Goal: Task Accomplishment & Management: Manage account settings

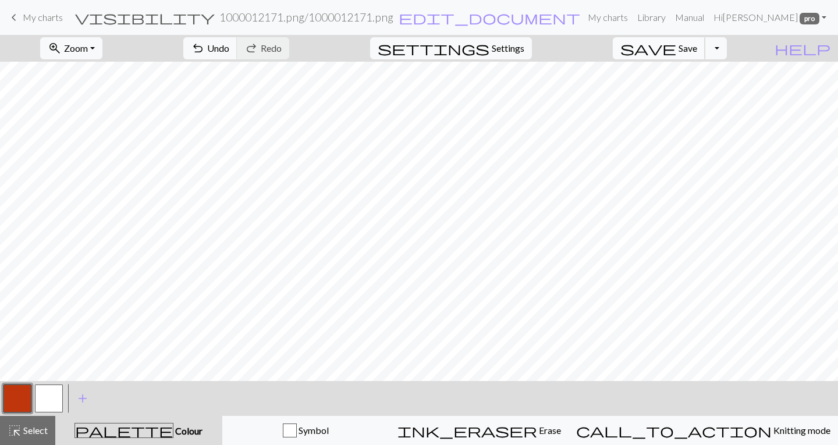
click at [676, 45] on span "save" at bounding box center [648, 48] width 56 height 16
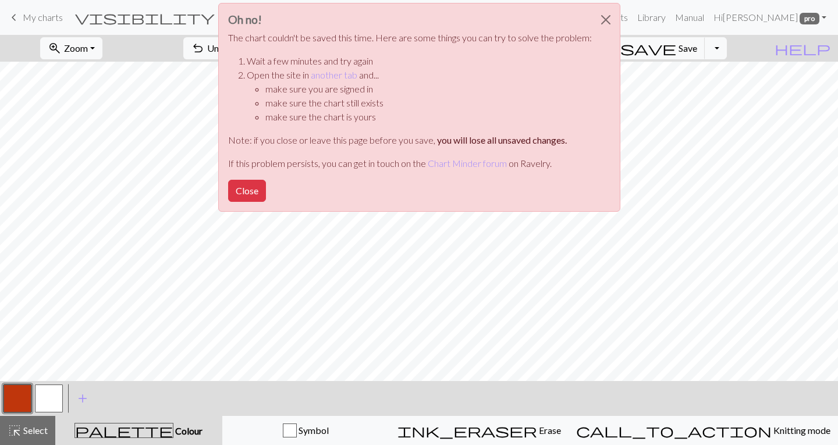
click at [699, 141] on div "Oh no! The chart couldn't be saved this time. Here are some things you can try …" at bounding box center [419, 110] width 838 height 221
click at [607, 18] on button "Close" at bounding box center [606, 19] width 28 height 33
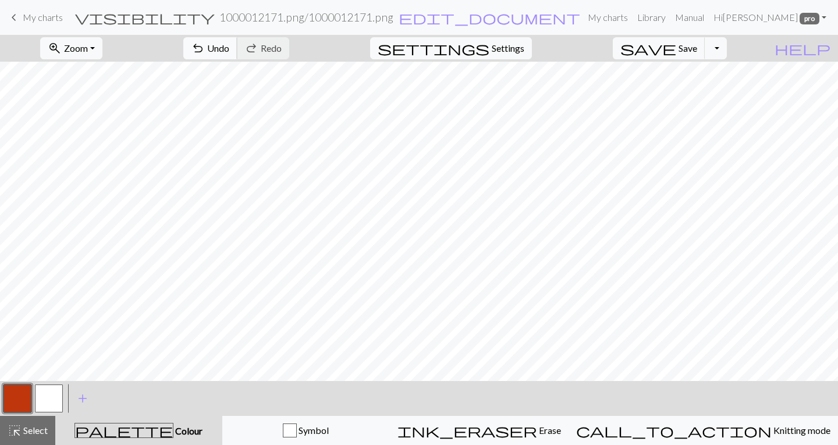
click at [229, 44] on span "Undo" at bounding box center [218, 47] width 22 height 11
click at [283, 44] on div "undo Undo Undo redo Redo Redo" at bounding box center [235, 48] width 123 height 27
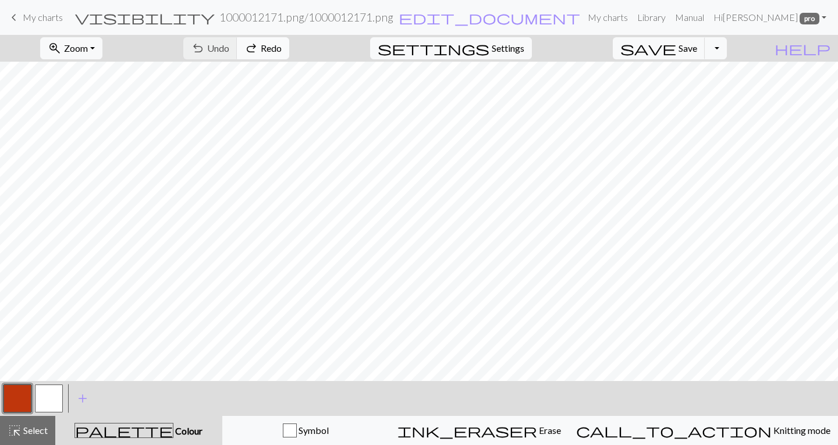
click at [282, 45] on span "Redo" at bounding box center [271, 47] width 21 height 11
click at [697, 51] on span "Save" at bounding box center [687, 47] width 19 height 11
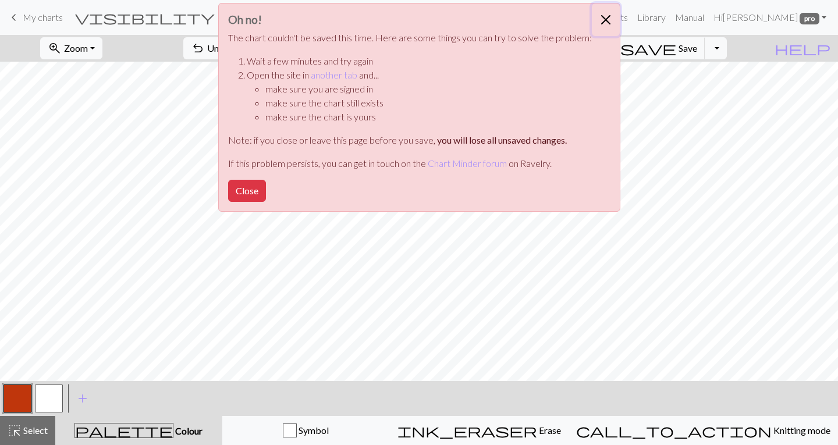
click at [607, 16] on button "Close" at bounding box center [606, 19] width 28 height 33
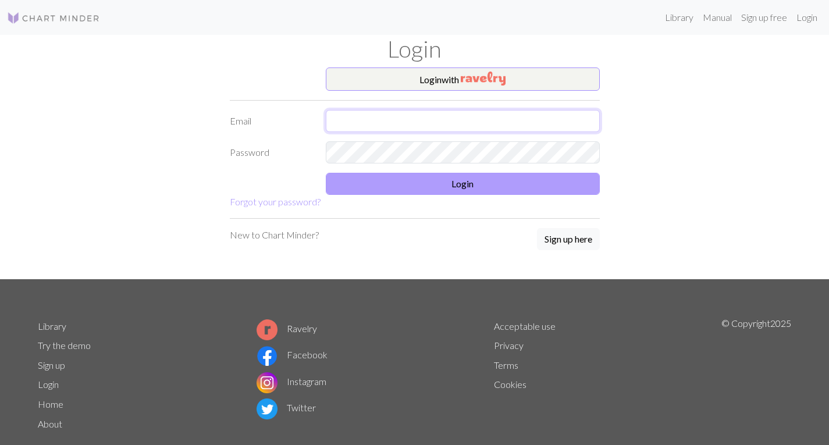
type input "heathershandmadeknits@gmail.com"
click at [485, 183] on button "Login" at bounding box center [463, 184] width 274 height 22
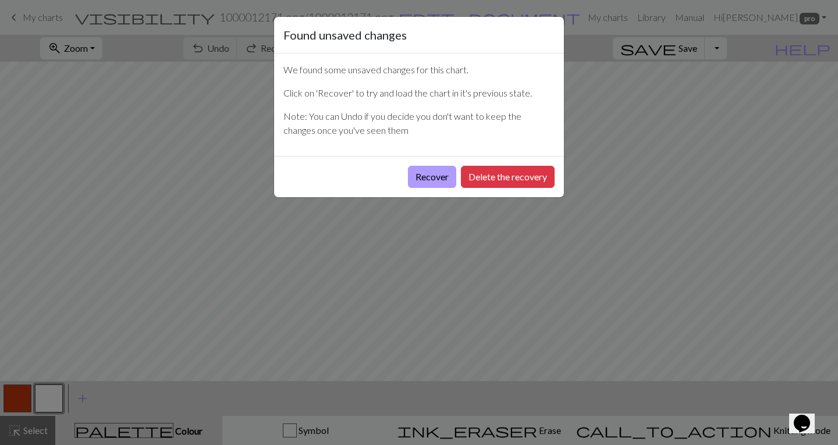
click at [423, 169] on button "Recover" at bounding box center [432, 177] width 48 height 22
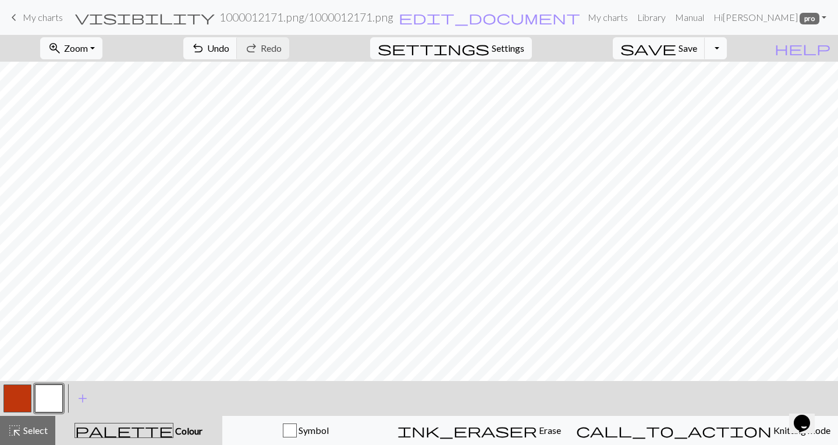
click at [726, 46] on button "Toggle Dropdown" at bounding box center [715, 48] width 22 height 22
click at [705, 94] on button "save_alt Download" at bounding box center [630, 92] width 192 height 19
click at [393, 16] on h2 "1000012171.png / 1000012171.png" at bounding box center [306, 16] width 174 height 13
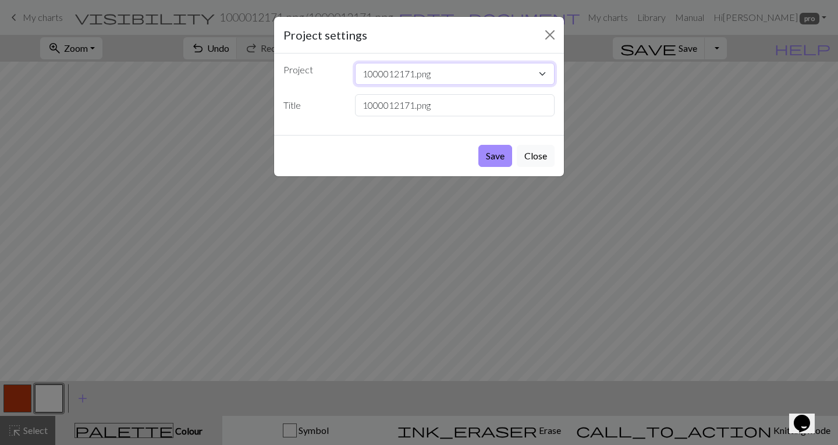
click at [466, 77] on select "1000012171.png 1000012126.webp 1000012127.jpg 1000012125.png 1000012106.png Unt…" at bounding box center [455, 74] width 200 height 22
click at [463, 108] on input "1000012171.png" at bounding box center [455, 105] width 200 height 22
drag, startPoint x: 463, startPoint y: 108, endPoint x: 312, endPoint y: 102, distance: 150.7
click at [312, 102] on div "Title 1000012171.png" at bounding box center [418, 105] width 285 height 22
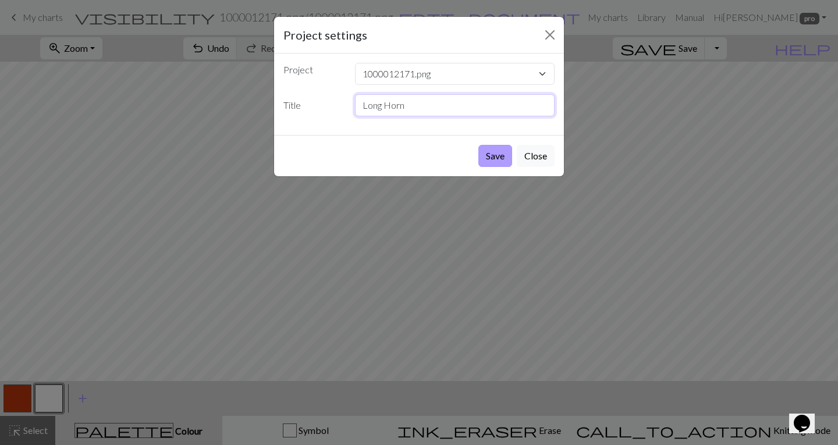
type input "Long Horn"
click at [485, 157] on button "Save" at bounding box center [495, 156] width 34 height 22
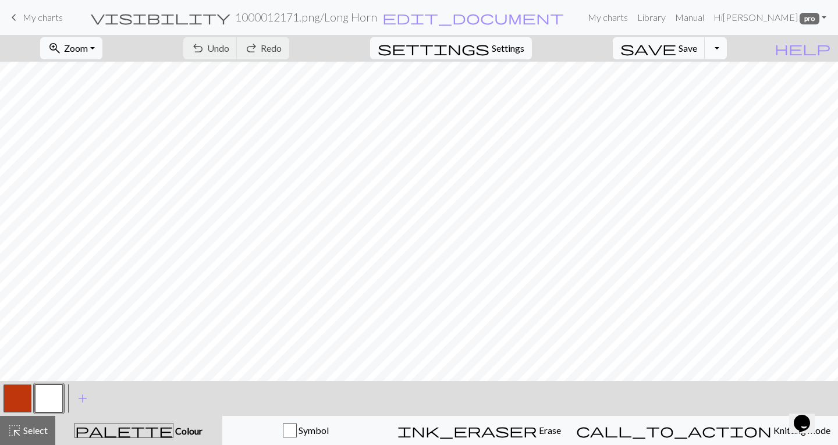
click at [726, 54] on button "Toggle Dropdown" at bounding box center [715, 48] width 22 height 22
click at [707, 91] on button "save_alt Download" at bounding box center [630, 92] width 192 height 19
click at [361, 19] on h2 "1000012171.png / Long Horn" at bounding box center [306, 16] width 142 height 13
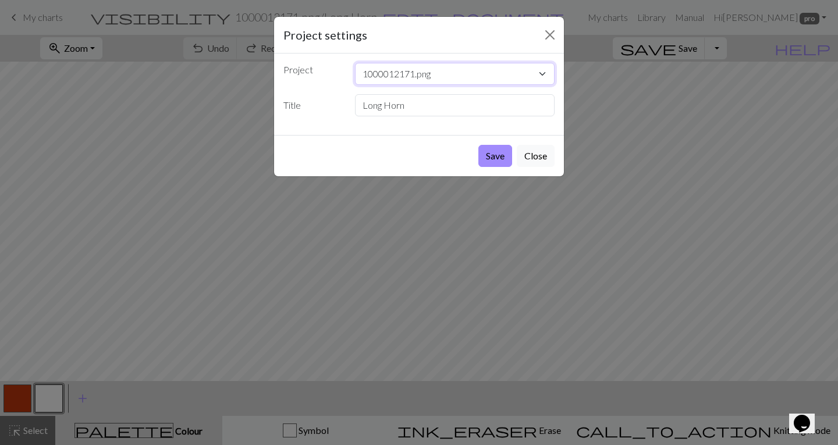
click at [443, 73] on select "1000012171.png 1000012126.webp 1000012127.jpg 1000012125.png 1000012106.png Unt…" at bounding box center [455, 74] width 200 height 22
click at [324, 91] on div "Project 1000012171.png 1000012126.webp 1000012127.jpg 1000012125.png 1000012106…" at bounding box center [419, 94] width 290 height 81
click at [494, 156] on button "Save" at bounding box center [495, 156] width 34 height 22
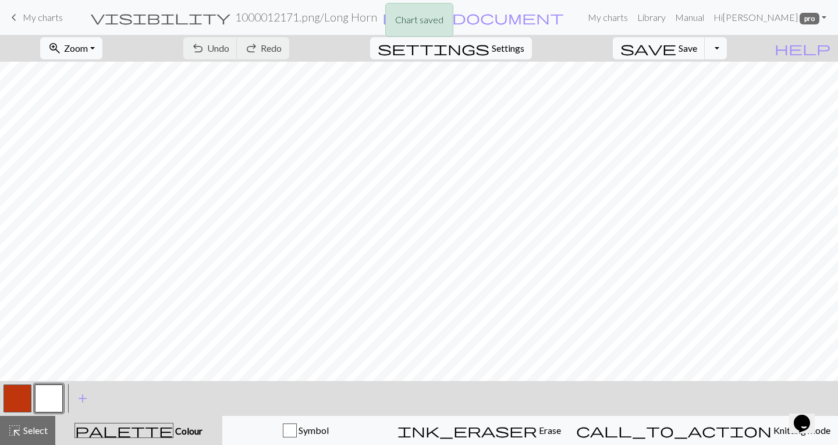
click at [13, 14] on div "Chart saved" at bounding box center [419, 23] width 838 height 46
click at [12, 16] on span "keyboard_arrow_left" at bounding box center [14, 17] width 14 height 16
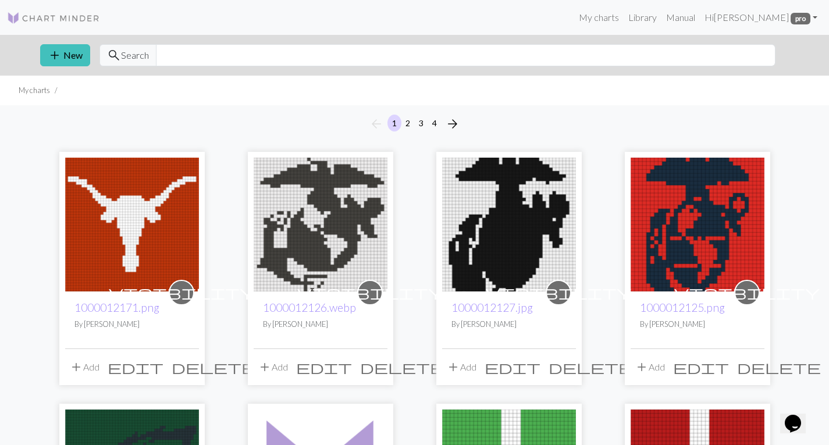
click at [184, 294] on span "visibility" at bounding box center [181, 292] width 145 height 18
click at [161, 365] on span "edit" at bounding box center [136, 367] width 56 height 16
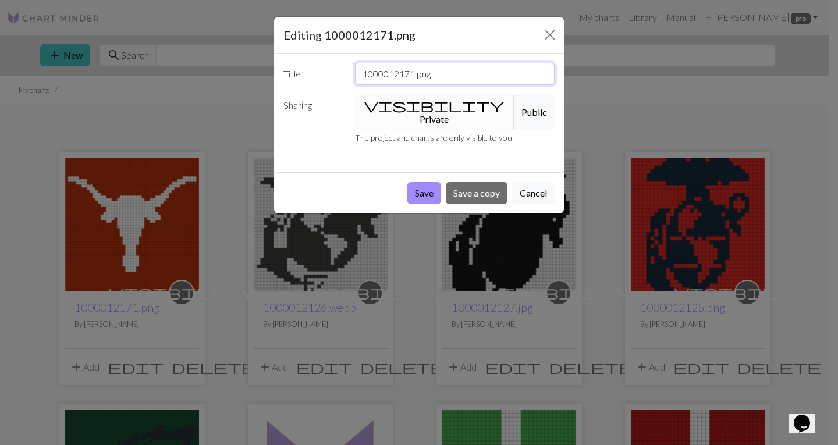
click at [446, 72] on input "1000012171.png" at bounding box center [455, 74] width 200 height 22
drag, startPoint x: 446, startPoint y: 72, endPoint x: 333, endPoint y: 69, distance: 112.3
click at [333, 69] on div "Title 1000012171.png" at bounding box center [418, 74] width 285 height 22
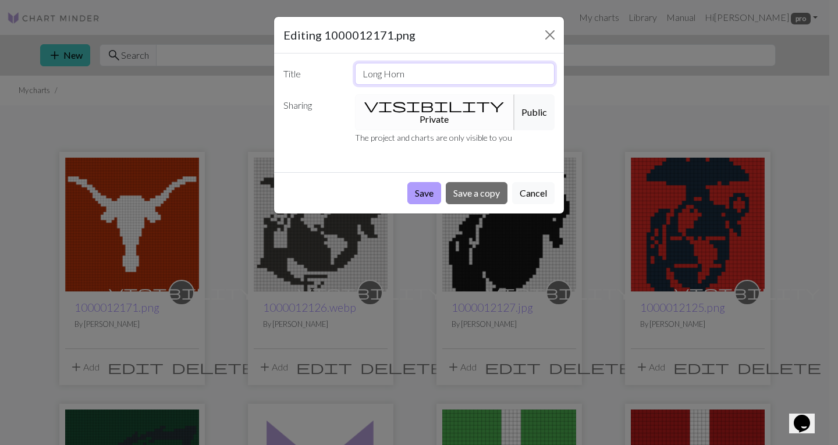
type input "Long Horn"
click at [428, 182] on button "Save" at bounding box center [424, 193] width 34 height 22
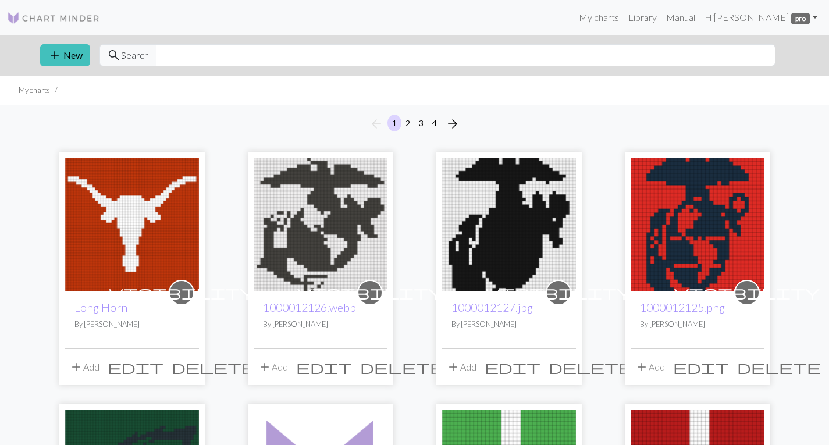
click at [120, 245] on img at bounding box center [132, 225] width 134 height 134
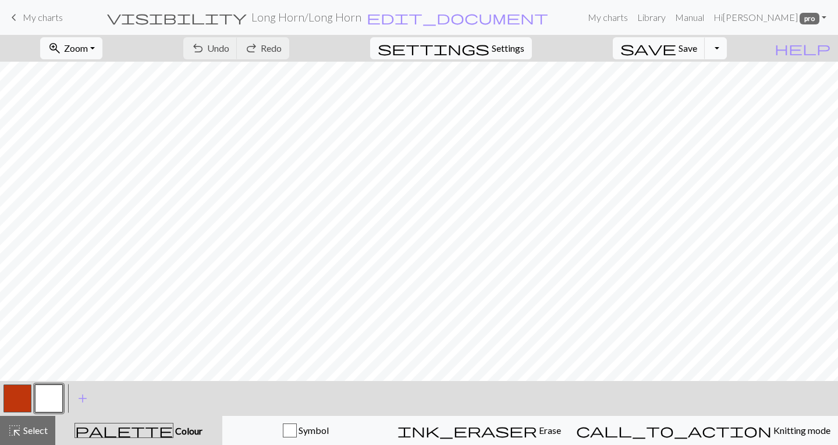
click at [726, 52] on button "Toggle Dropdown" at bounding box center [715, 48] width 22 height 22
click at [694, 93] on button "save_alt Download" at bounding box center [630, 92] width 192 height 19
click at [826, 14] on link "Hi [PERSON_NAME] pro" at bounding box center [769, 17] width 122 height 23
click at [401, 20] on span "edit_document" at bounding box center [456, 17] width 181 height 16
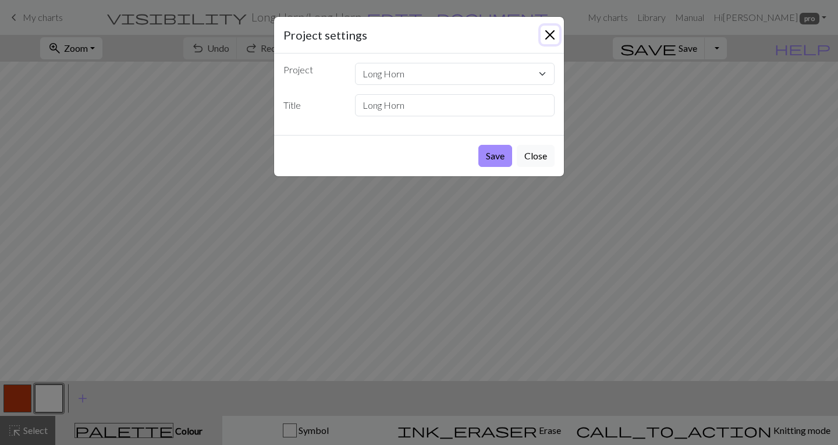
click at [547, 33] on button "Close" at bounding box center [549, 35] width 19 height 19
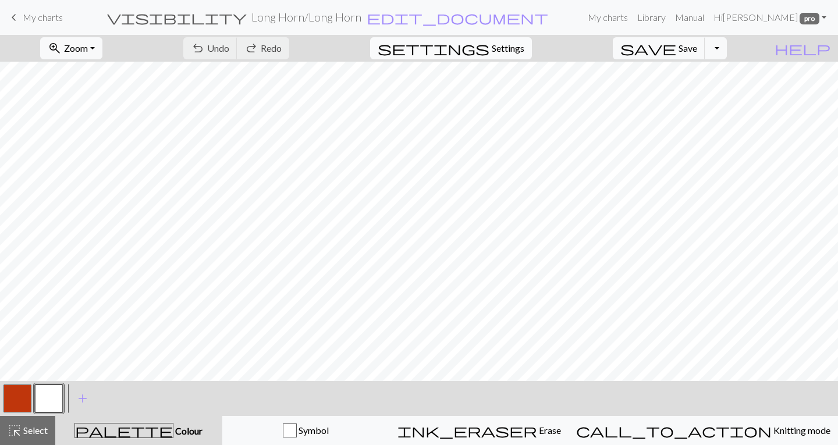
click at [524, 42] on span "Settings" at bounding box center [507, 48] width 33 height 14
select select "bulky"
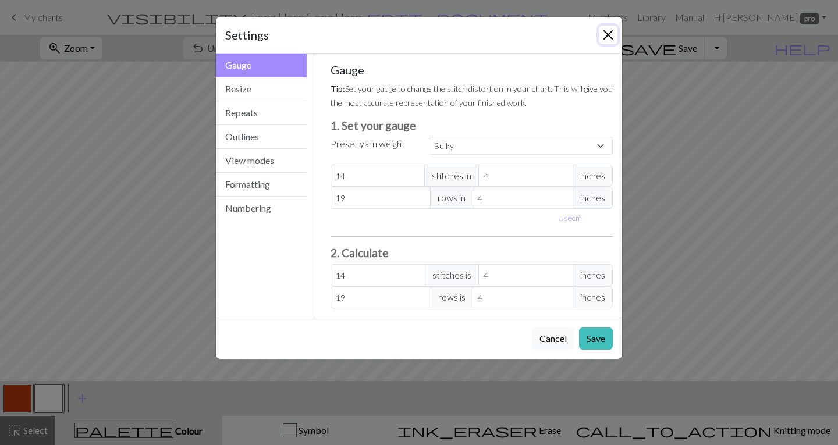
click at [616, 33] on button "Close" at bounding box center [607, 35] width 19 height 19
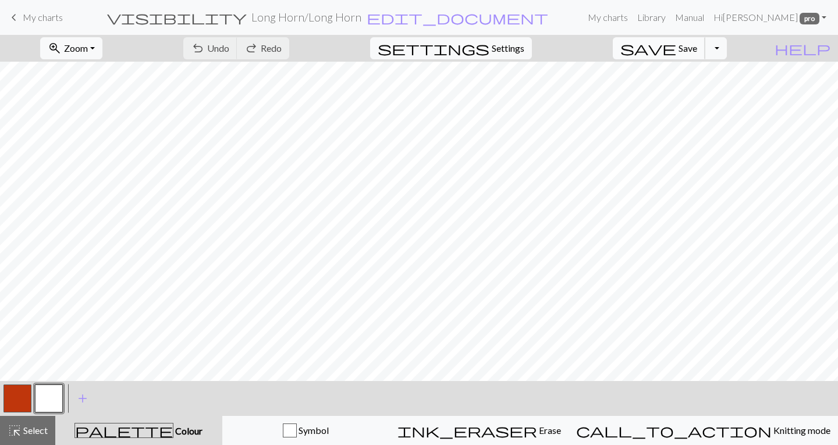
click at [676, 48] on span "save" at bounding box center [648, 48] width 56 height 16
click at [726, 46] on button "Toggle Dropdown" at bounding box center [715, 48] width 22 height 22
click at [703, 89] on button "save_alt Download" at bounding box center [630, 92] width 192 height 19
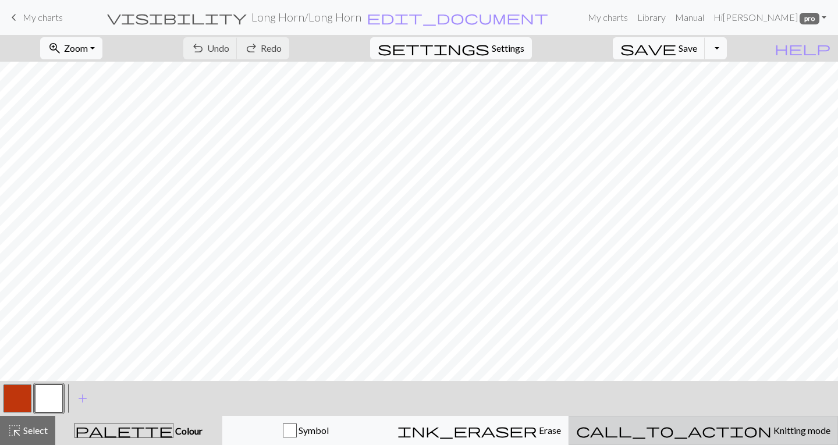
click at [771, 430] on span "Knitting mode" at bounding box center [800, 430] width 59 height 11
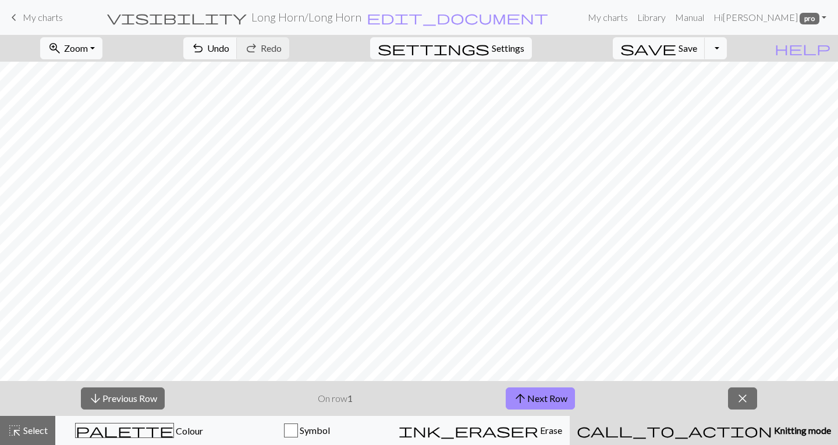
click at [772, 430] on span "Knitting mode" at bounding box center [801, 430] width 59 height 11
click at [738, 393] on span "close" at bounding box center [742, 398] width 14 height 16
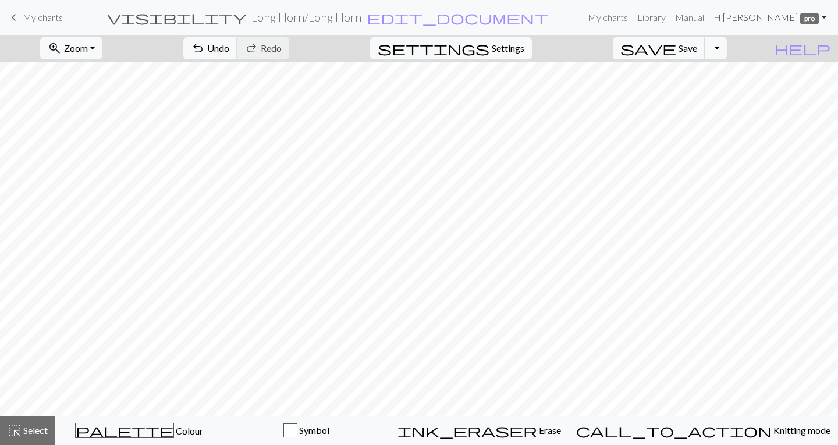
click at [808, 21] on span "pro" at bounding box center [809, 19] width 20 height 12
click at [726, 42] on button "Toggle Dropdown" at bounding box center [715, 48] width 22 height 22
click at [696, 95] on button "save_alt Download" at bounding box center [630, 92] width 192 height 19
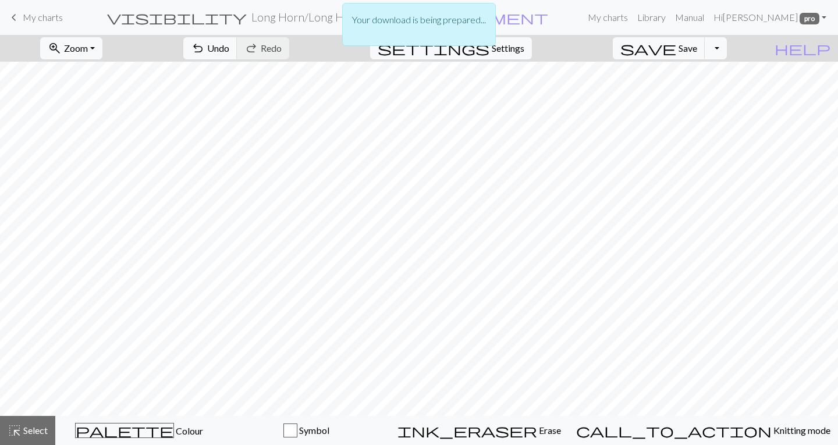
click at [424, 20] on p "Your download is being prepared..." at bounding box center [419, 20] width 134 height 14
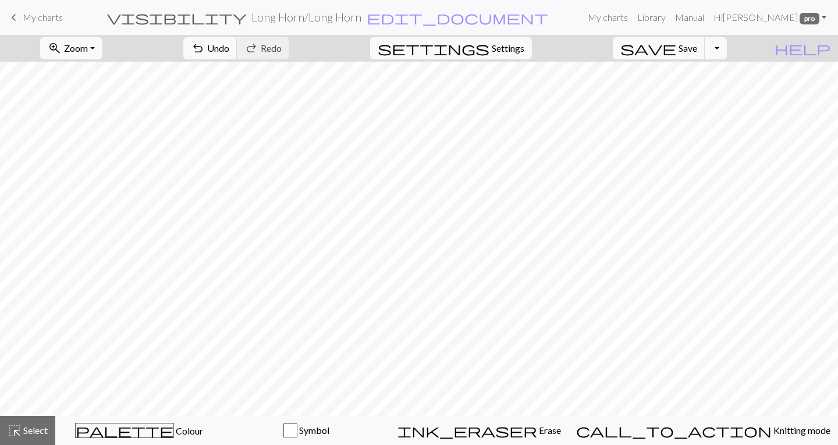
click at [424, 20] on form "visibility Long Horn / Long Horn edit_document Edit settings" at bounding box center [327, 17] width 511 height 23
click at [697, 51] on span "Save" at bounding box center [687, 47] width 19 height 11
click at [726, 48] on button "Toggle Dropdown" at bounding box center [715, 48] width 22 height 22
click at [646, 40] on div "zoom_in Zoom Zoom Fit all Fit width Fit height 50% 100% 150% 200% undo Undo Und…" at bounding box center [383, 48] width 767 height 27
click at [771, 17] on link "Hi [PERSON_NAME] pro" at bounding box center [769, 17] width 122 height 23
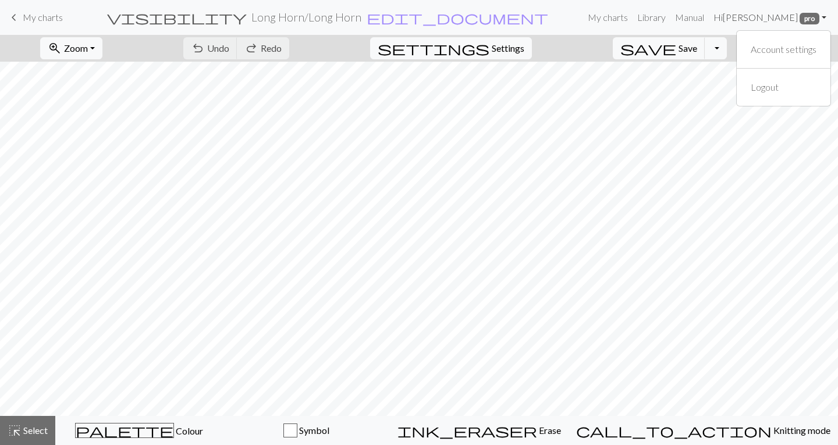
click at [771, 17] on link "Hi [PERSON_NAME] pro" at bounding box center [769, 17] width 122 height 23
click at [659, 20] on link "Library" at bounding box center [651, 17] width 38 height 23
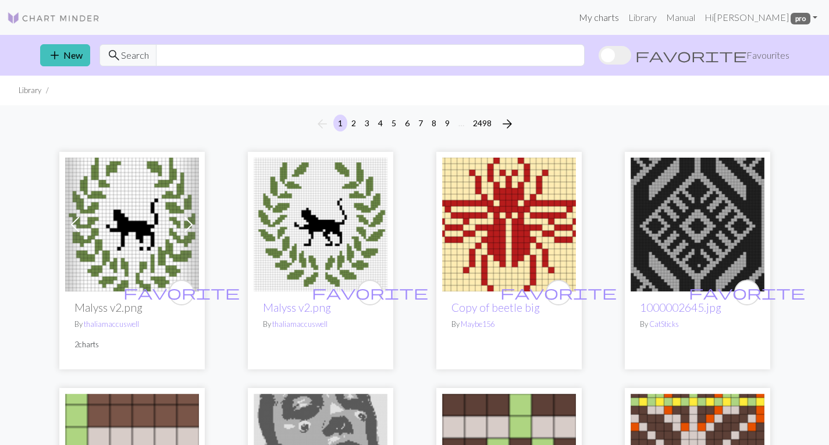
click at [619, 19] on link "My charts" at bounding box center [598, 17] width 49 height 23
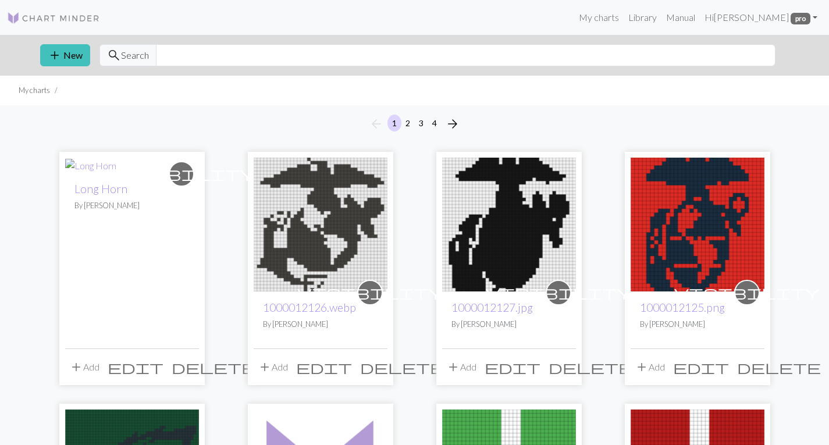
click at [184, 170] on span "visibility" at bounding box center [181, 174] width 145 height 18
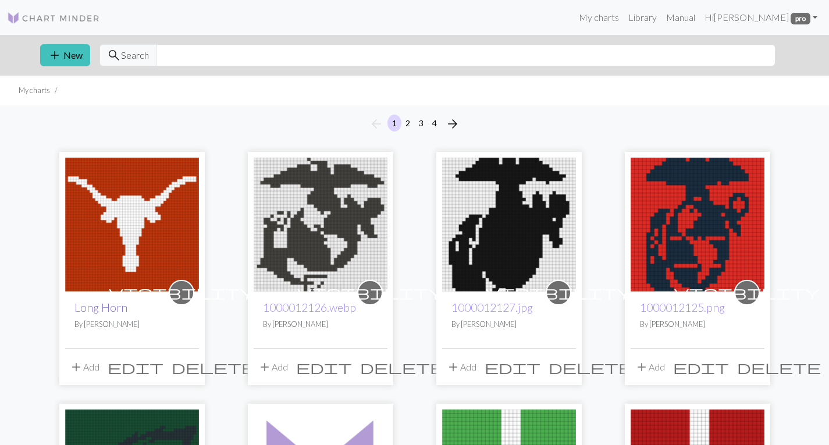
click at [117, 306] on link "Long Horn" at bounding box center [100, 307] width 53 height 13
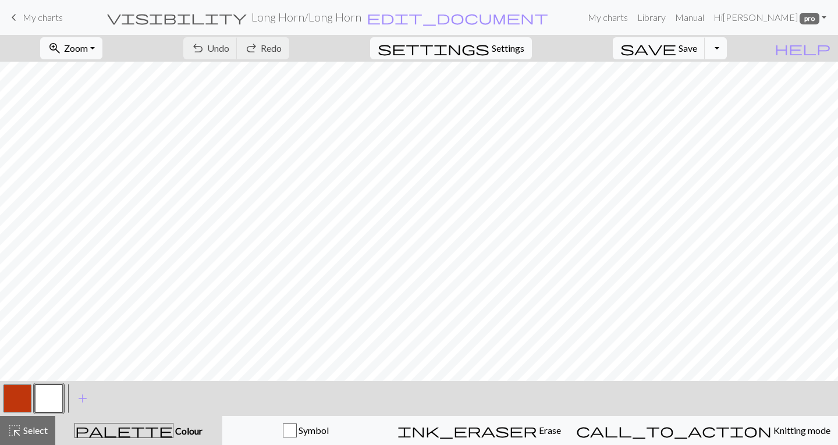
click at [726, 51] on button "Toggle Dropdown" at bounding box center [715, 48] width 22 height 22
click at [700, 91] on button "save_alt Download" at bounding box center [630, 92] width 192 height 19
click at [534, 18] on form "visibility Long Horn / Long Horn edit_document Edit settings" at bounding box center [327, 17] width 511 height 23
click at [491, 17] on form "visibility Long Horn / Long Horn edit_document Edit settings" at bounding box center [327, 17] width 511 height 23
click at [560, 24] on form "visibility Long Horn / Long Horn edit_document Edit settings" at bounding box center [327, 17] width 511 height 23
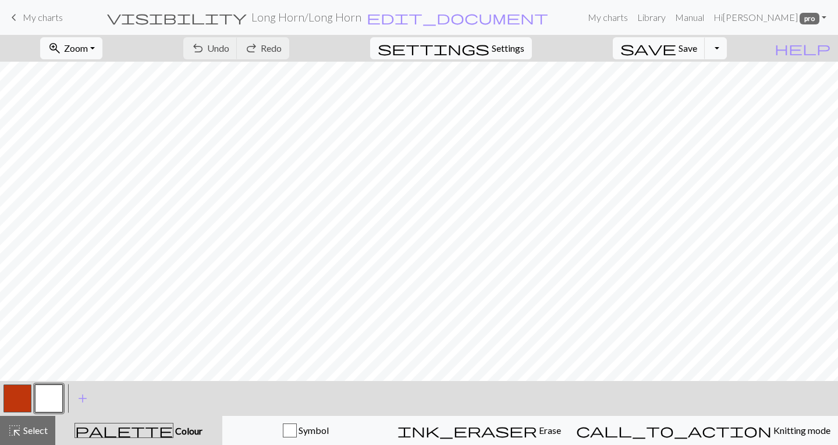
click at [586, 43] on div "zoom_in Zoom Zoom Fit all Fit width Fit height 50% 100% 150% 200% undo Undo Und…" at bounding box center [383, 48] width 767 height 27
click at [426, 43] on div "zoom_in Zoom Zoom Fit all Fit width Fit height 50% 100% 150% 200% undo Undo Und…" at bounding box center [383, 48] width 767 height 27
click at [427, 43] on div "zoom_in Zoom Zoom Fit all Fit width Fit height 50% 100% 150% 200% undo Undo Und…" at bounding box center [383, 48] width 767 height 27
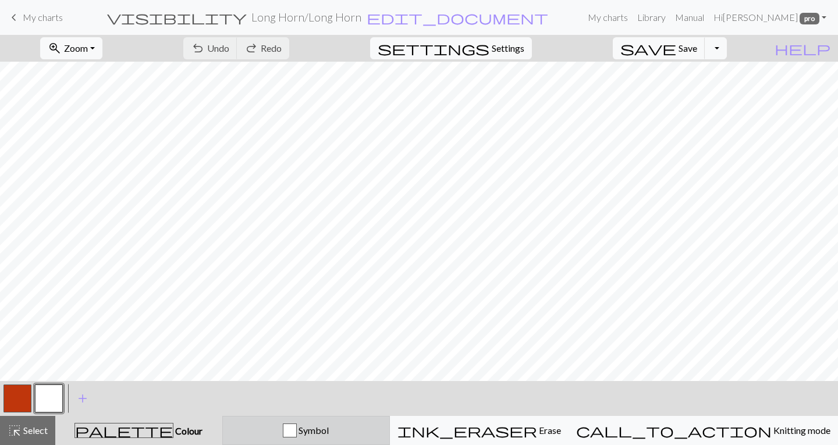
click at [326, 422] on button "Symbol" at bounding box center [306, 430] width 168 height 29
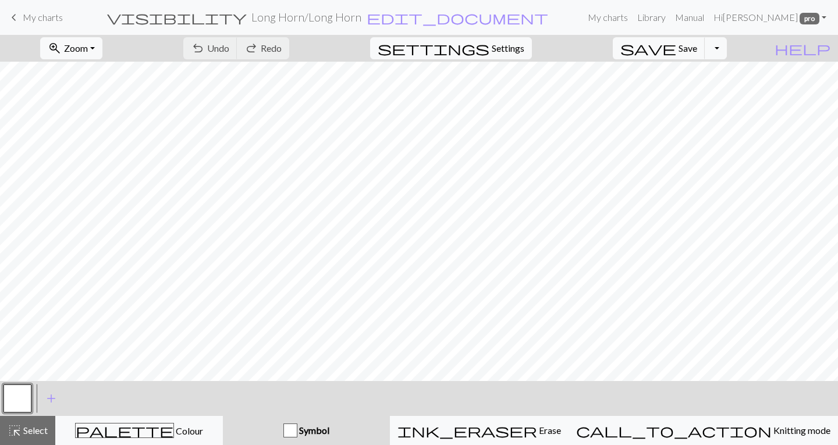
click at [297, 434] on div "button" at bounding box center [290, 430] width 14 height 14
drag, startPoint x: 334, startPoint y: 434, endPoint x: 832, endPoint y: 224, distance: 539.8
click at [828, 224] on div "zoom_in Zoom Zoom Fit all Fit width Fit height 50% 100% 150% 200% undo Undo Und…" at bounding box center [419, 240] width 838 height 410
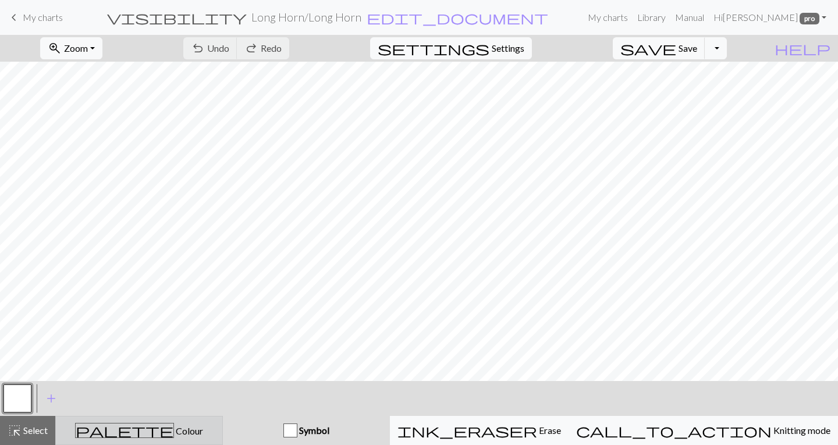
click at [174, 429] on span "Colour" at bounding box center [188, 430] width 29 height 11
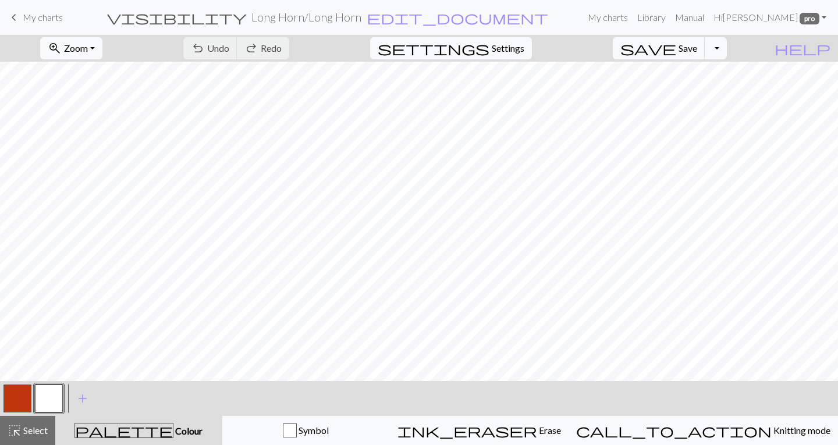
click at [17, 401] on button "button" at bounding box center [17, 398] width 28 height 28
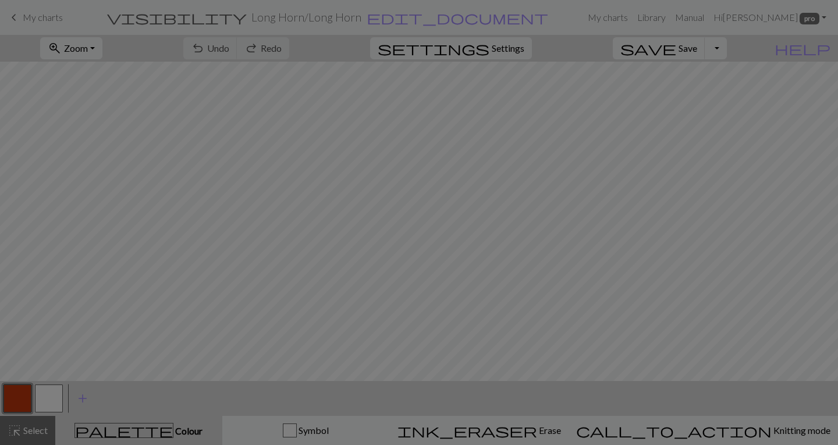
click at [17, 401] on div "Edit colour Name MC Use advanced picker Reorder arrow_back Move left arrow_forw…" at bounding box center [419, 222] width 838 height 445
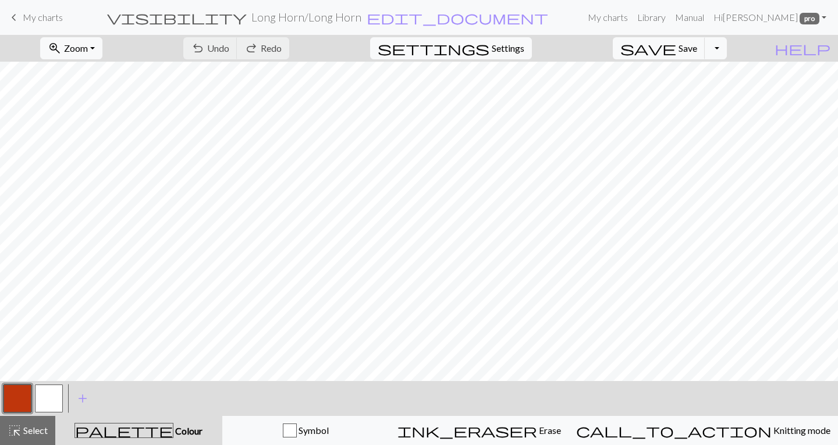
click at [17, 401] on button "button" at bounding box center [17, 398] width 28 height 28
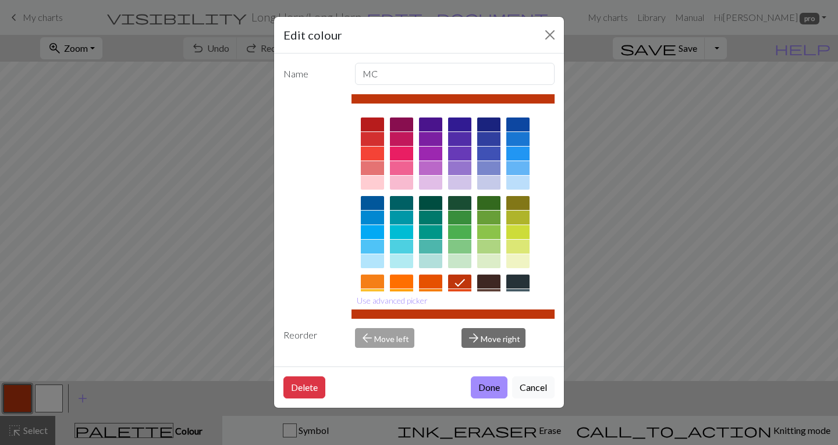
scroll to position [52, 0]
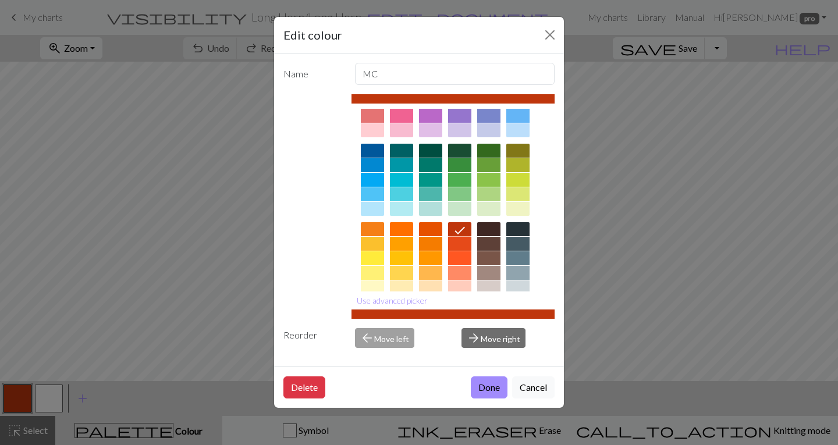
click at [458, 241] on div at bounding box center [459, 244] width 23 height 14
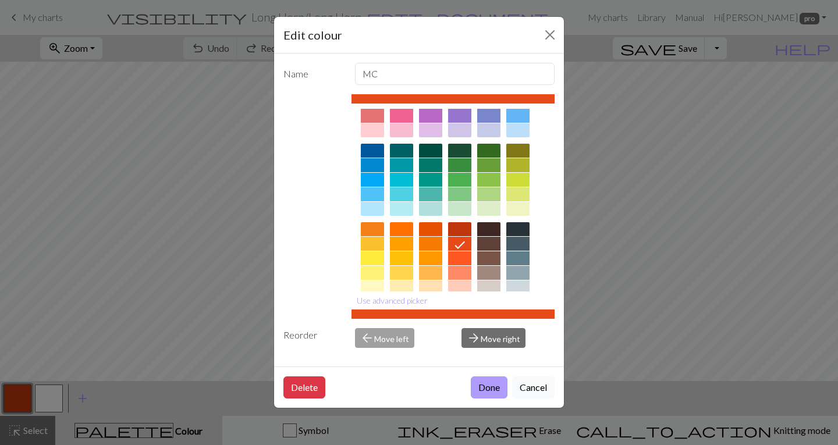
click at [484, 386] on button "Done" at bounding box center [489, 387] width 37 height 22
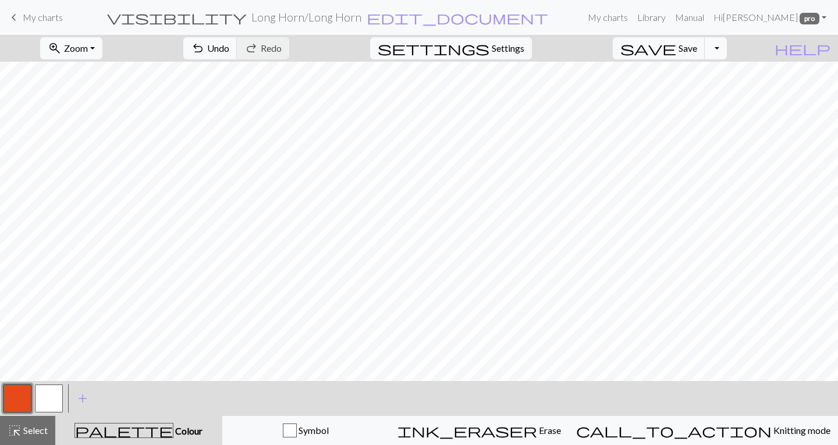
click at [726, 45] on button "Toggle Dropdown" at bounding box center [715, 48] width 22 height 22
click at [696, 94] on button "save_alt Download" at bounding box center [630, 92] width 192 height 19
click at [826, 49] on span "help" at bounding box center [802, 48] width 56 height 16
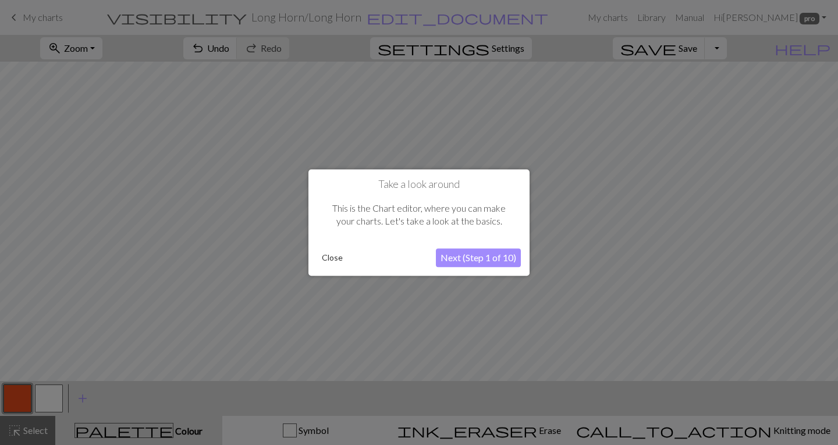
click at [474, 258] on button "Next (Step 1 of 10)" at bounding box center [478, 257] width 85 height 19
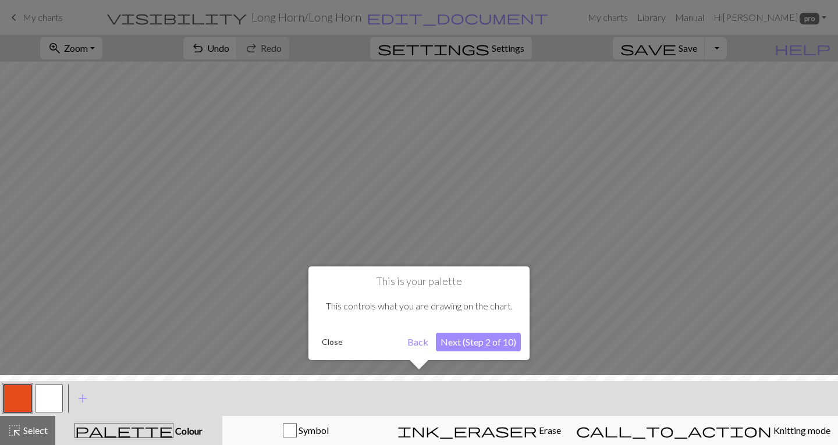
click at [412, 341] on button "Back" at bounding box center [417, 342] width 30 height 19
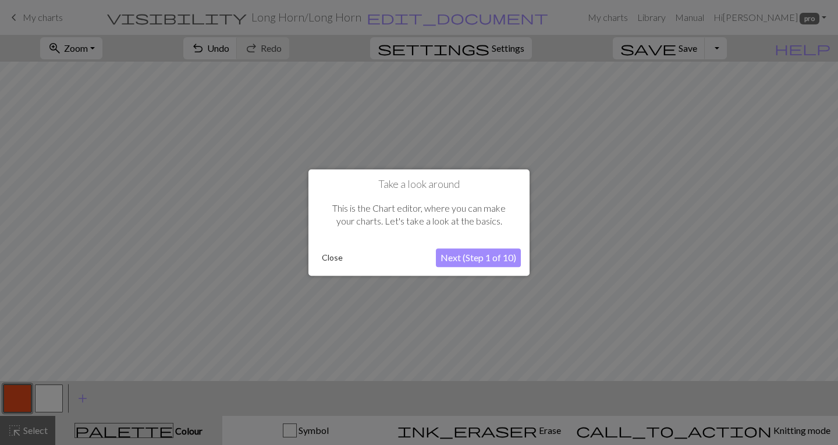
click at [325, 258] on button "Close" at bounding box center [332, 257] width 30 height 17
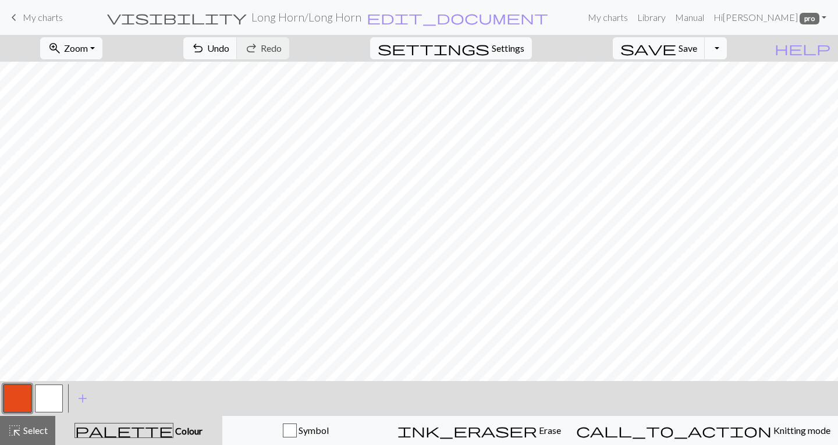
click at [726, 48] on button "Toggle Dropdown" at bounding box center [715, 48] width 22 height 22
click at [711, 91] on button "save_alt Download" at bounding box center [630, 92] width 192 height 19
click at [790, 24] on link "Hi [PERSON_NAME] pro" at bounding box center [769, 17] width 122 height 23
click at [755, 88] on link "Logout" at bounding box center [764, 87] width 37 height 23
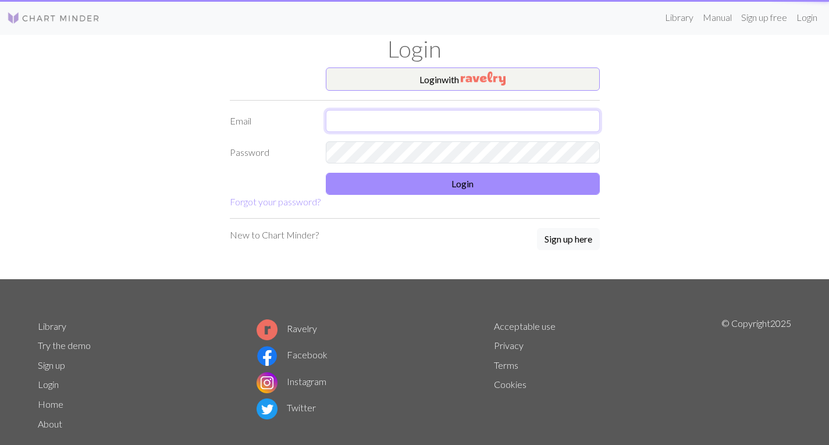
type input "[EMAIL_ADDRESS][DOMAIN_NAME]"
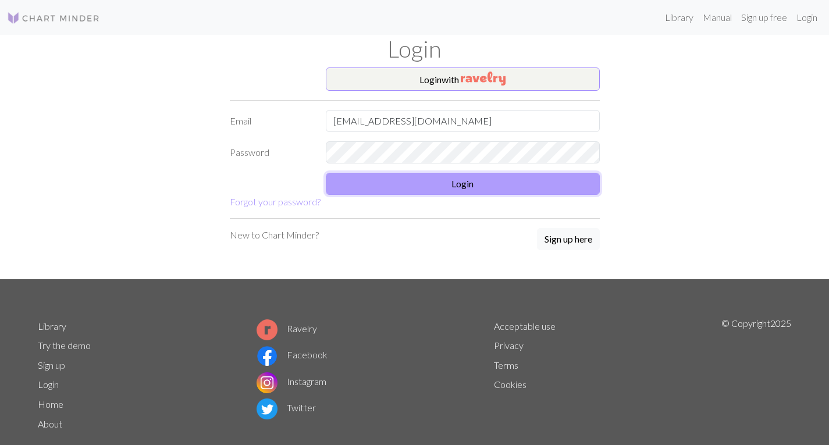
click at [443, 187] on button "Login" at bounding box center [463, 184] width 274 height 22
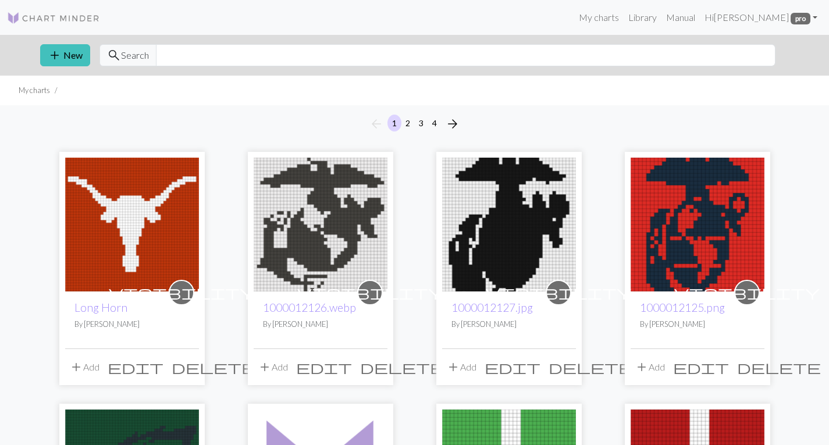
click at [133, 218] on img at bounding box center [132, 225] width 134 height 134
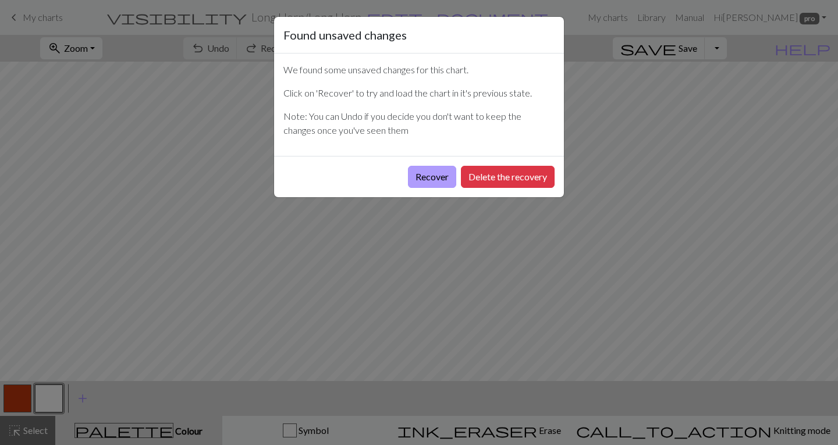
click at [450, 176] on button "Recover" at bounding box center [432, 177] width 48 height 22
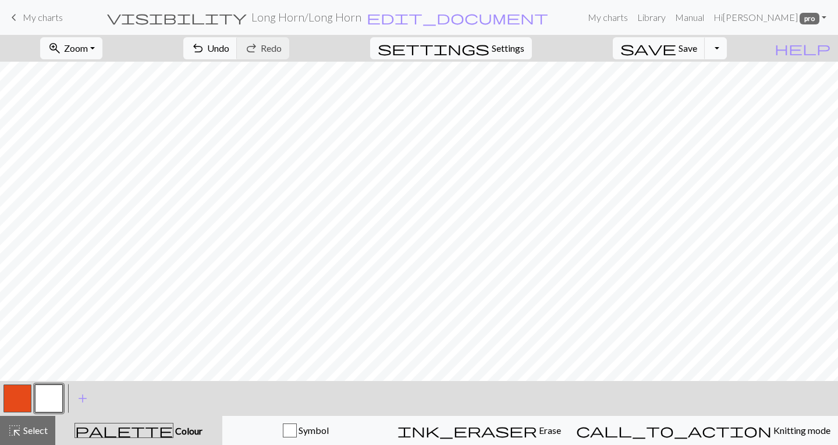
click at [726, 48] on button "Toggle Dropdown" at bounding box center [715, 48] width 22 height 22
click at [695, 90] on button "save_alt Download" at bounding box center [630, 92] width 192 height 19
click at [676, 40] on span "save" at bounding box center [648, 48] width 56 height 16
click at [726, 45] on button "Toggle Dropdown" at bounding box center [715, 48] width 22 height 22
click at [691, 91] on button "save_alt Download" at bounding box center [630, 92] width 192 height 19
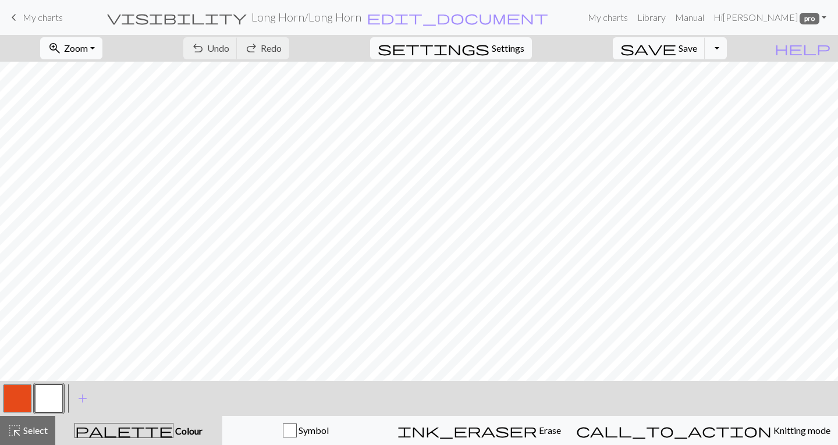
click at [88, 45] on span "Zoom" at bounding box center [76, 47] width 24 height 11
click at [87, 69] on button "Fit all" at bounding box center [87, 74] width 92 height 19
click at [726, 48] on button "Toggle Dropdown" at bounding box center [715, 48] width 22 height 22
click at [708, 96] on button "save_alt Download" at bounding box center [630, 92] width 192 height 19
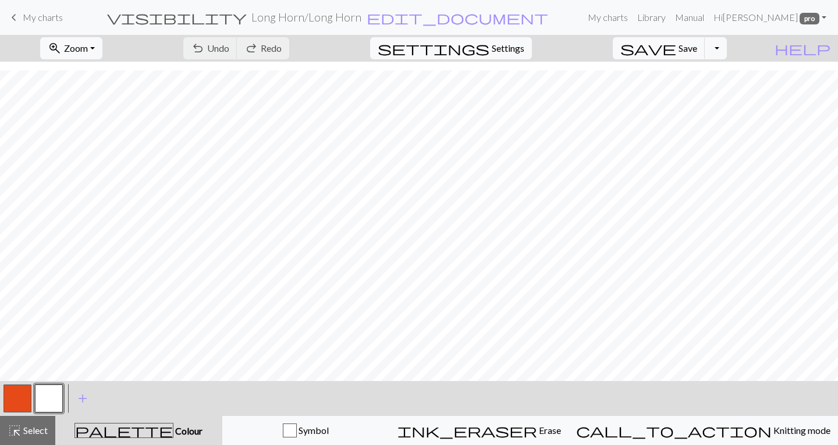
click at [806, 386] on div "< > add Add a colour" at bounding box center [419, 398] width 838 height 35
click at [806, 384] on div "< > add Add a colour" at bounding box center [419, 398] width 838 height 35
click at [24, 433] on span "Select" at bounding box center [35, 430] width 26 height 11
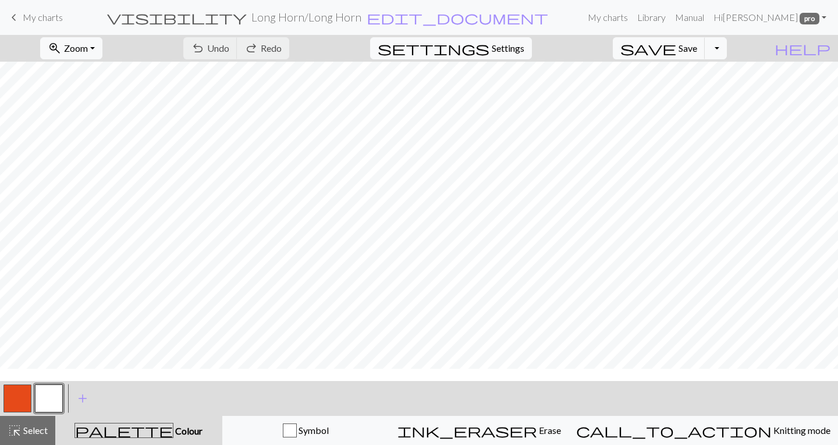
scroll to position [62, 0]
click at [823, 48] on span "help" at bounding box center [802, 48] width 56 height 16
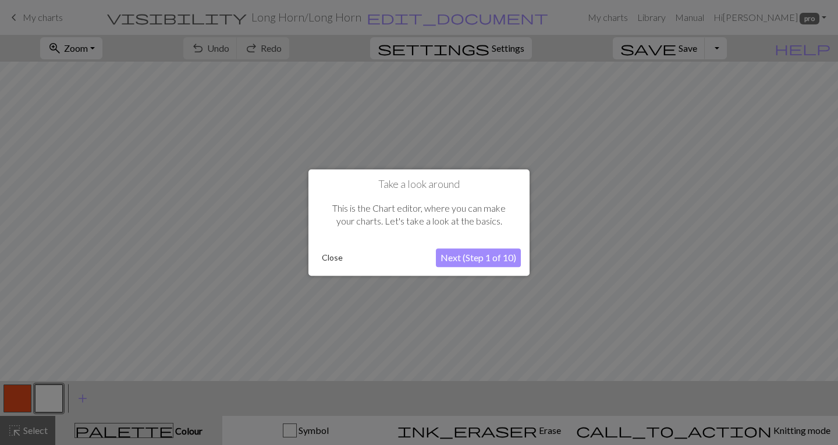
click at [487, 259] on button "Next (Step 1 of 10)" at bounding box center [478, 257] width 85 height 19
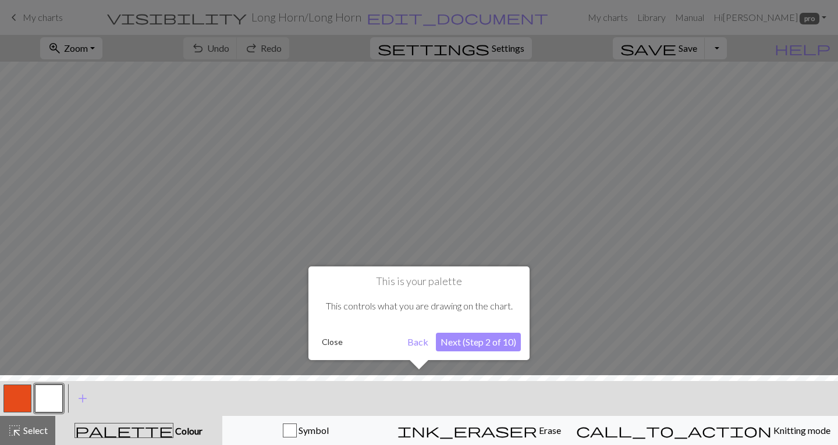
click at [483, 337] on button "Next (Step 2 of 10)" at bounding box center [478, 342] width 85 height 19
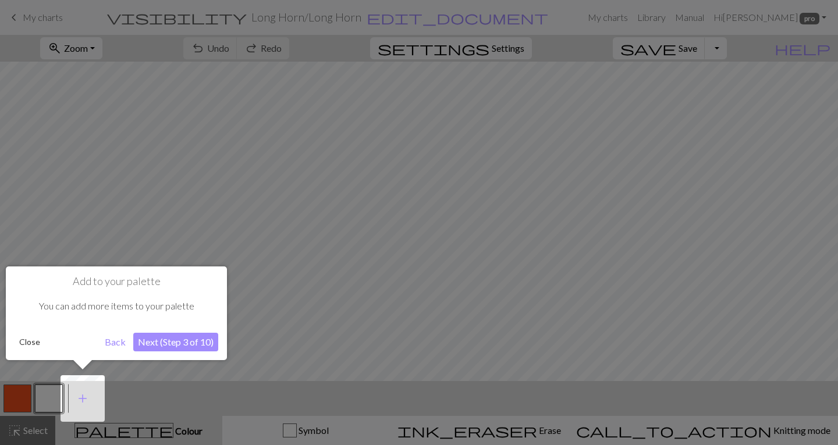
click at [196, 344] on button "Next (Step 3 of 10)" at bounding box center [175, 342] width 85 height 19
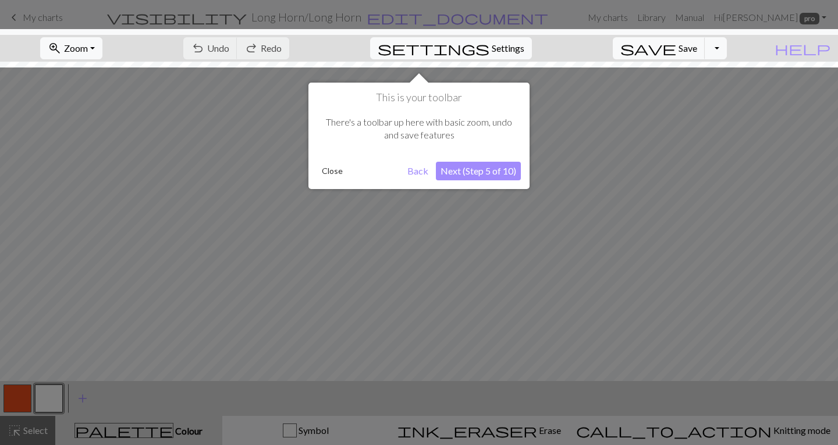
click at [494, 170] on button "Next (Step 5 of 10)" at bounding box center [478, 171] width 85 height 19
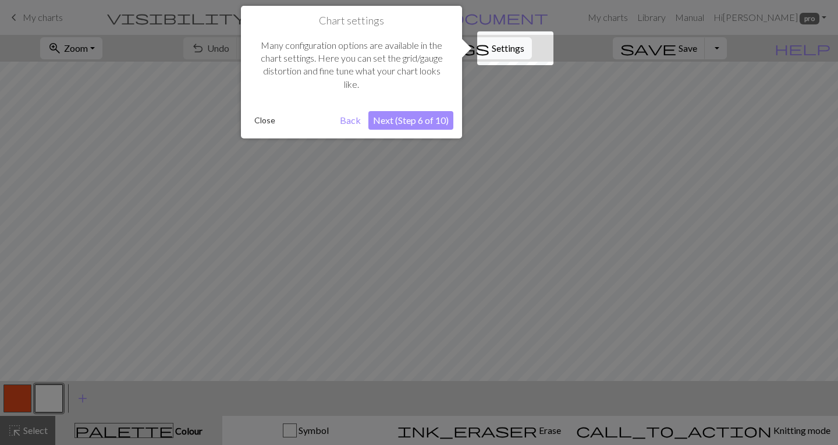
click at [423, 117] on button "Next (Step 6 of 10)" at bounding box center [410, 120] width 85 height 19
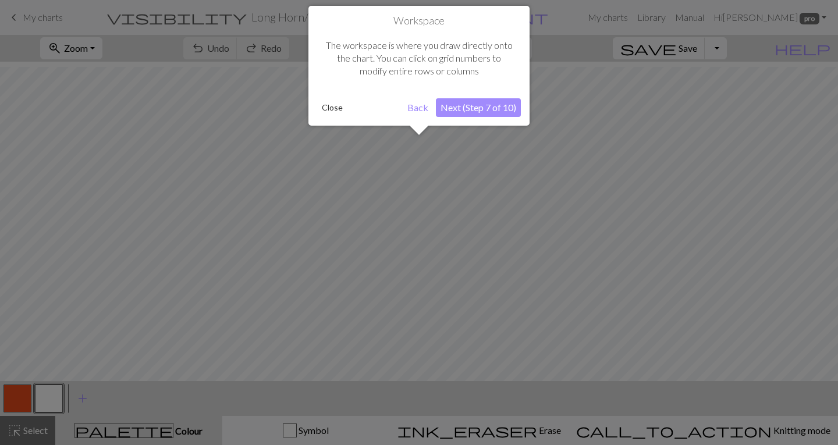
scroll to position [106, 0]
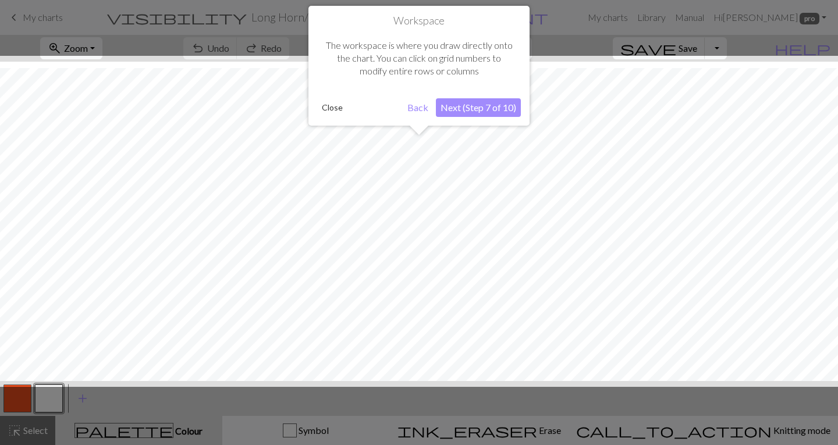
click at [470, 105] on button "Next (Step 7 of 10)" at bounding box center [478, 107] width 85 height 19
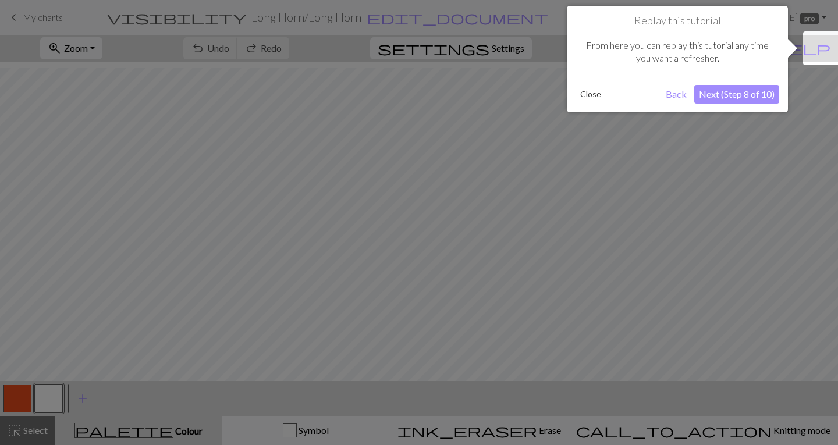
click at [740, 92] on button "Next (Step 8 of 10)" at bounding box center [736, 94] width 85 height 19
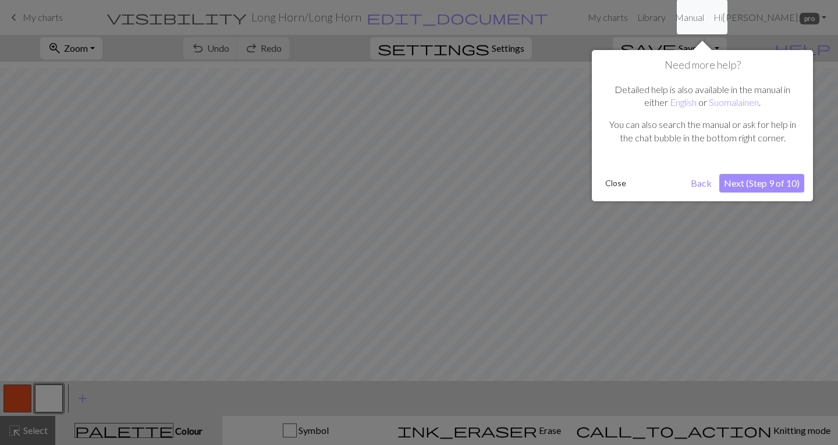
click at [764, 186] on button "Next (Step 9 of 10)" at bounding box center [761, 183] width 85 height 19
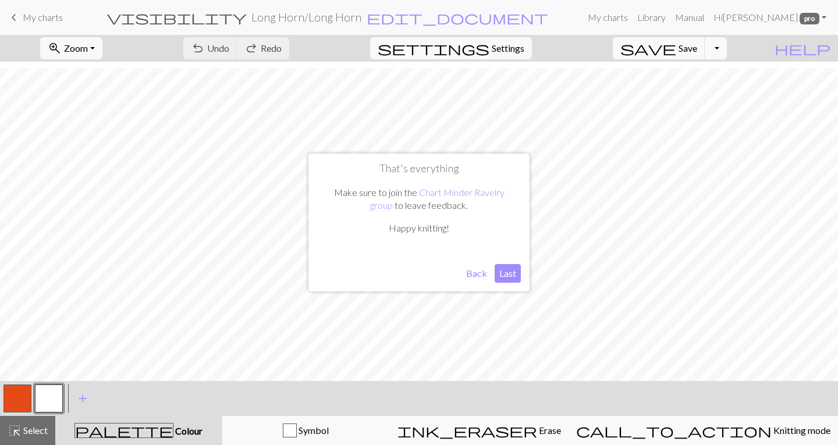
click at [513, 273] on button "Last" at bounding box center [507, 273] width 26 height 19
click at [489, 50] on span "settings" at bounding box center [433, 48] width 112 height 16
select select "bulky"
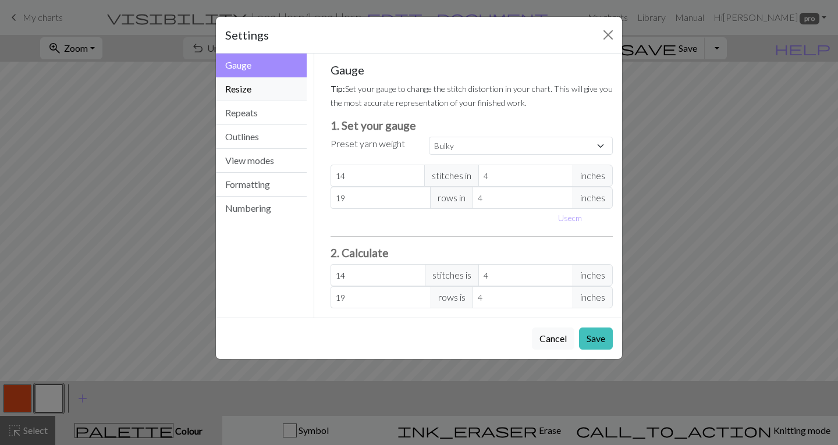
click at [284, 87] on button "Resize" at bounding box center [261, 89] width 91 height 24
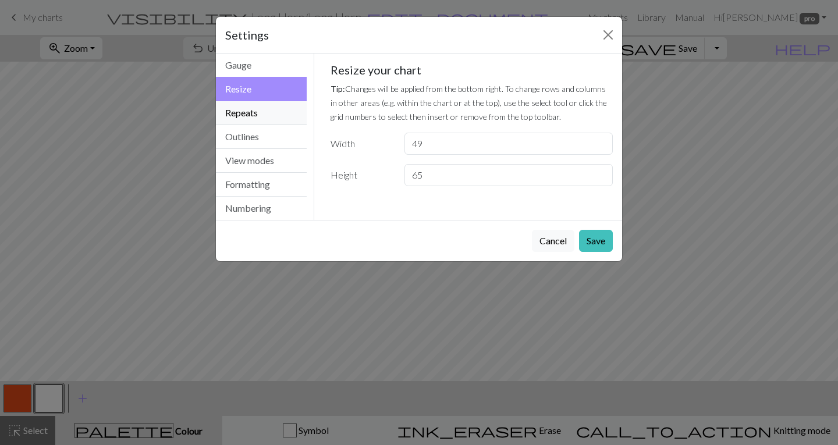
click at [276, 110] on button "Repeats" at bounding box center [261, 113] width 91 height 24
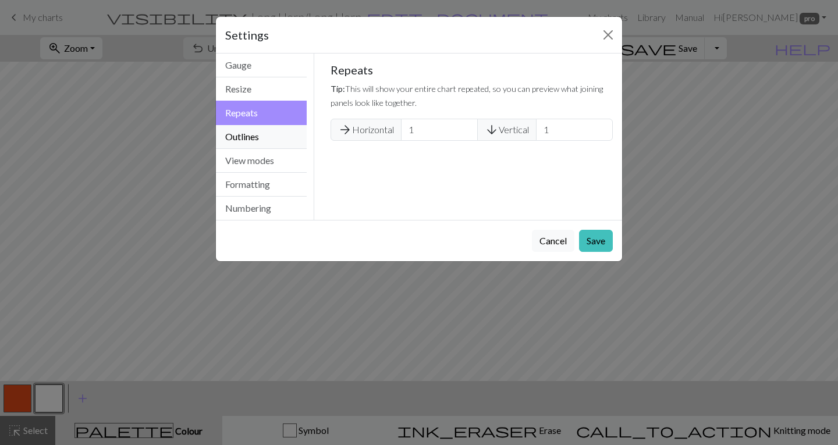
click at [269, 132] on button "Outlines" at bounding box center [261, 137] width 91 height 24
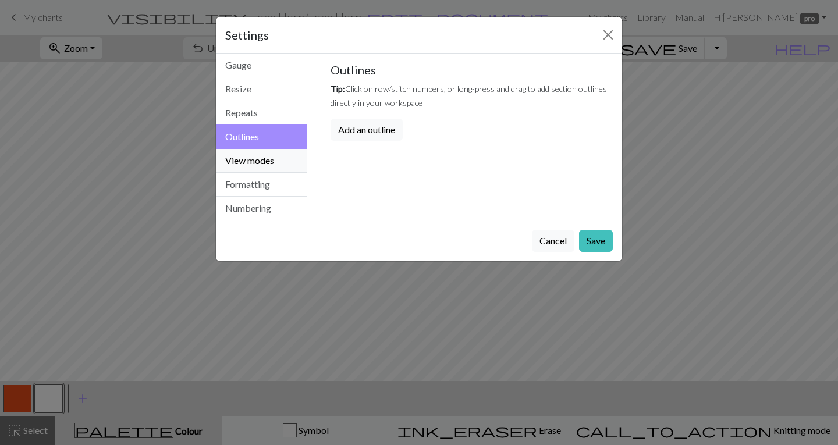
click at [260, 162] on button "View modes" at bounding box center [261, 161] width 91 height 24
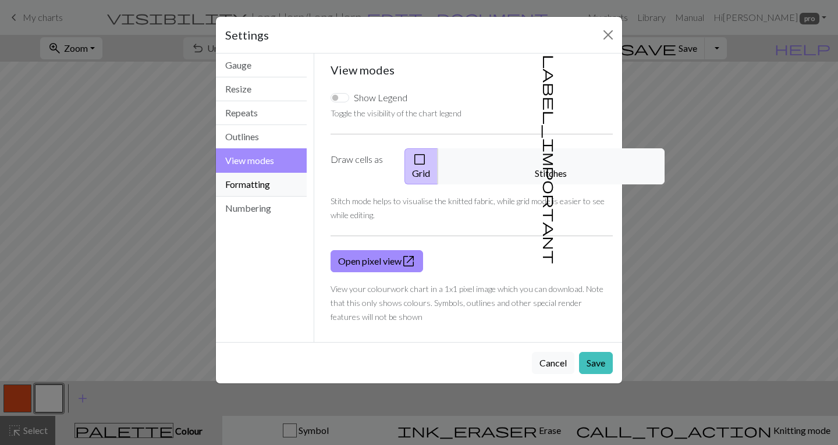
click at [256, 187] on button "Formatting" at bounding box center [261, 185] width 91 height 24
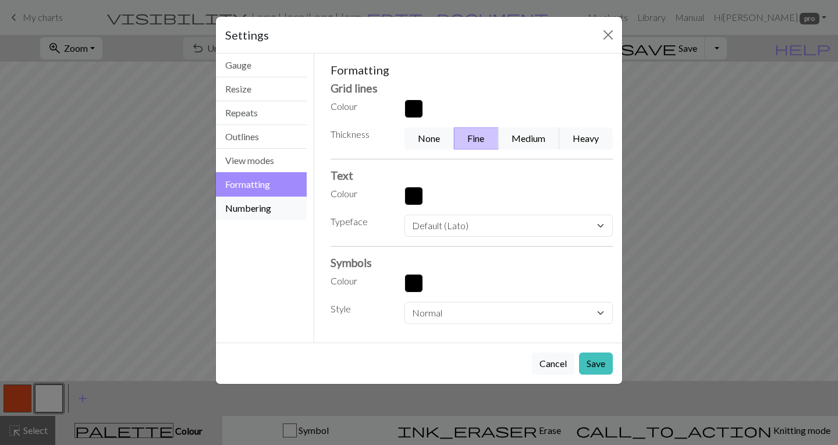
click at [254, 202] on button "Numbering" at bounding box center [261, 208] width 91 height 23
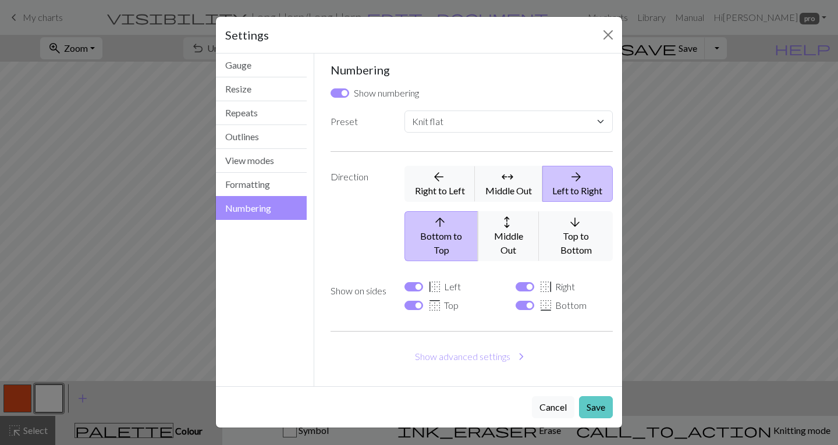
click at [592, 396] on button "Save" at bounding box center [596, 407] width 34 height 22
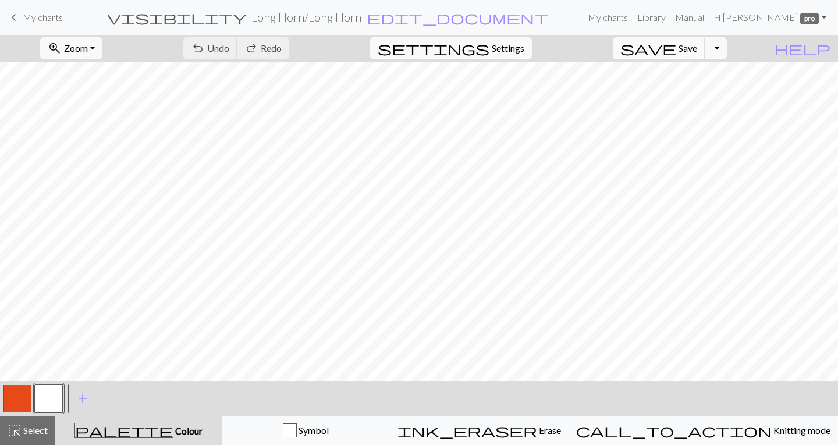
click at [697, 48] on span "Save" at bounding box center [687, 47] width 19 height 11
click at [726, 53] on button "Toggle Dropdown" at bounding box center [715, 48] width 22 height 22
click at [713, 87] on button "save_alt Download" at bounding box center [630, 92] width 192 height 19
click at [697, 51] on span "Save" at bounding box center [687, 47] width 19 height 11
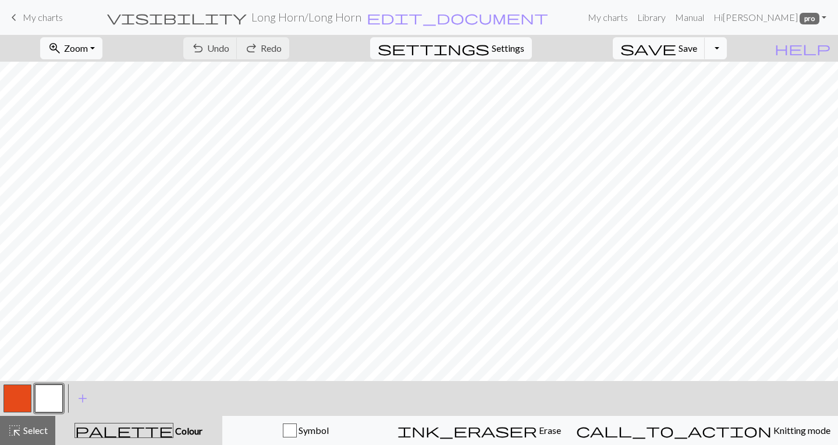
click at [726, 51] on button "Toggle Dropdown" at bounding box center [715, 48] width 22 height 22
click at [702, 91] on button "save_alt Download" at bounding box center [630, 92] width 192 height 19
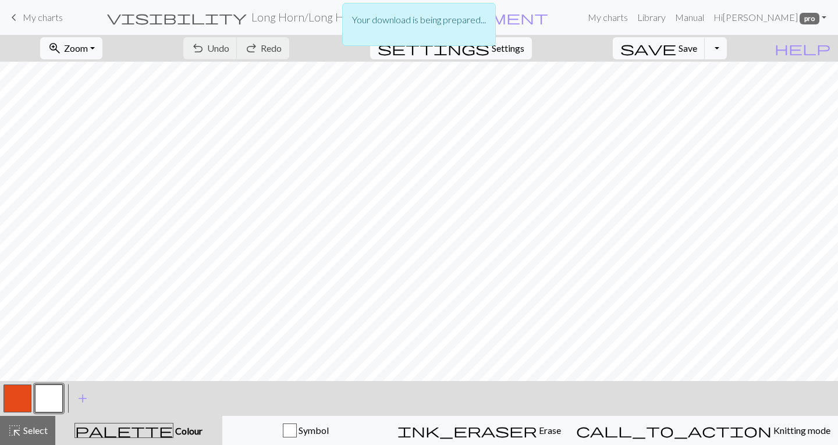
click at [418, 22] on p "Your download is being prepared..." at bounding box center [419, 20] width 134 height 14
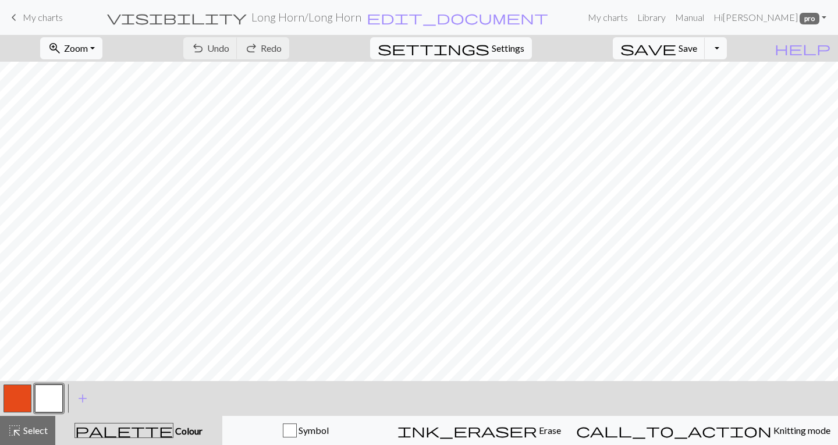
click at [596, 47] on div "zoom_in Zoom Zoom Fit all Fit width Fit height 50% 100% 150% 200% undo Undo Und…" at bounding box center [383, 48] width 767 height 27
click at [524, 48] on span "Settings" at bounding box center [507, 48] width 33 height 14
select select "flat"
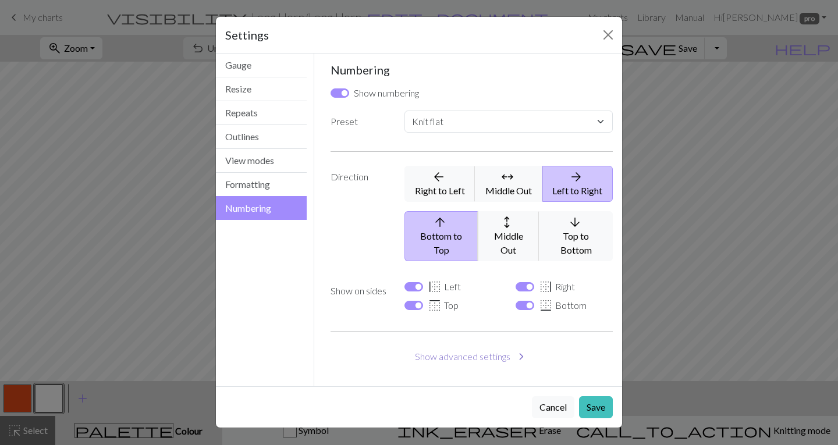
click at [480, 345] on button "Show advanced settings chevron_right" at bounding box center [471, 356] width 283 height 22
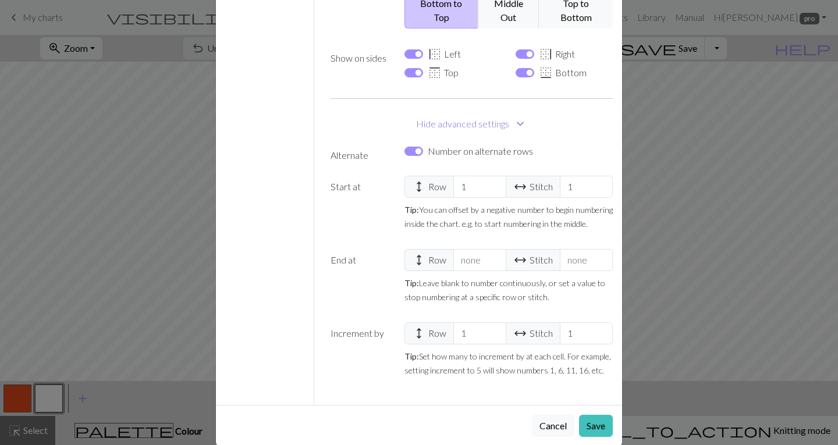
scroll to position [237, 0]
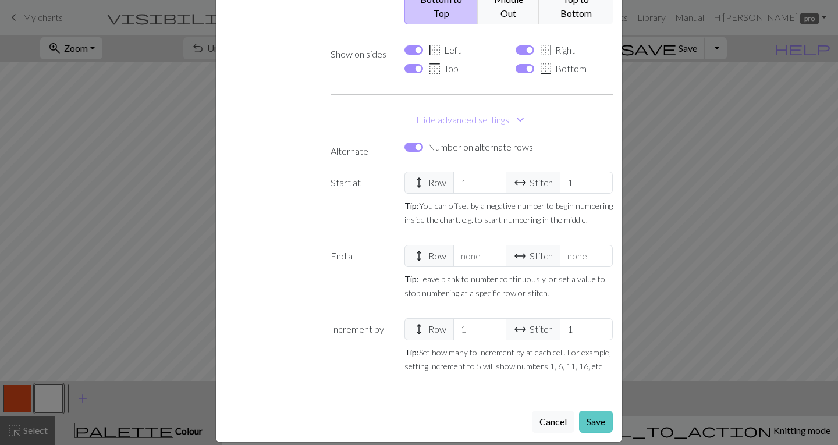
click at [595, 411] on button "Save" at bounding box center [596, 422] width 34 height 22
